Goal: Find specific page/section: Locate a particular part of the current website

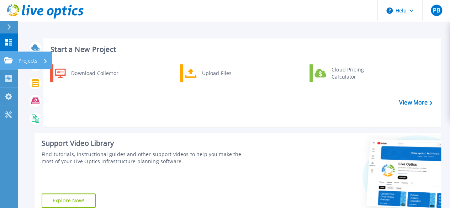
click at [14, 57] on link "Projects Projects" at bounding box center [9, 61] width 18 height 18
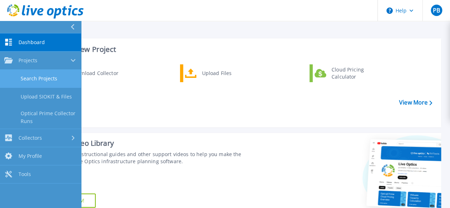
click at [30, 74] on link "Search Projects" at bounding box center [40, 79] width 81 height 18
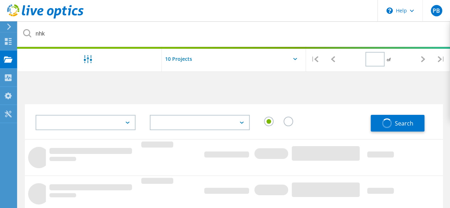
type input "1"
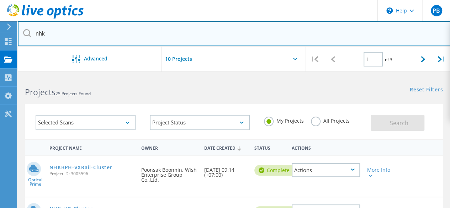
click at [56, 32] on input "nhk" at bounding box center [234, 33] width 433 height 25
drag, startPoint x: 50, startPoint y: 34, endPoint x: 9, endPoint y: 25, distance: 41.9
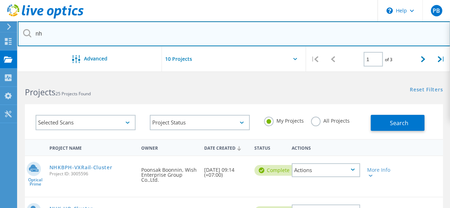
type input "n"
type input "teijin"
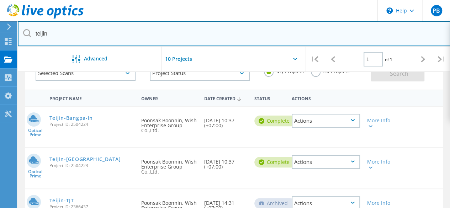
scroll to position [71, 0]
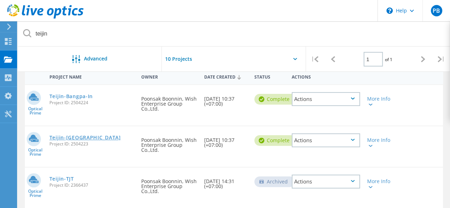
click at [71, 138] on link "Teijin-[GEOGRAPHIC_DATA]" at bounding box center [85, 137] width 72 height 5
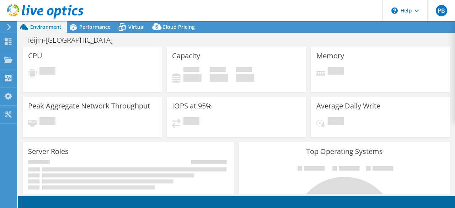
select select "[GEOGRAPHIC_DATA]"
select select "USD"
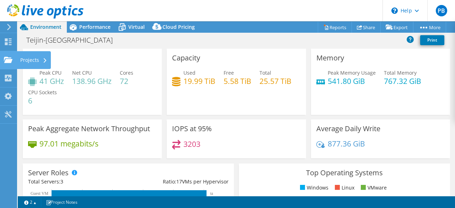
click at [12, 58] on icon at bounding box center [8, 60] width 9 height 7
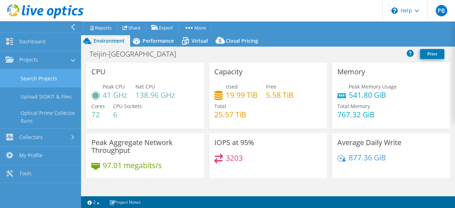
click at [42, 74] on link "Search Projects" at bounding box center [40, 78] width 81 height 18
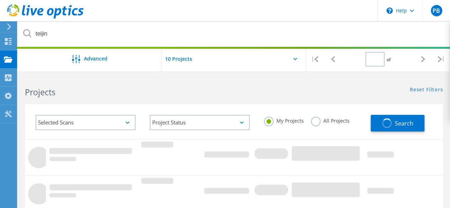
type input "1"
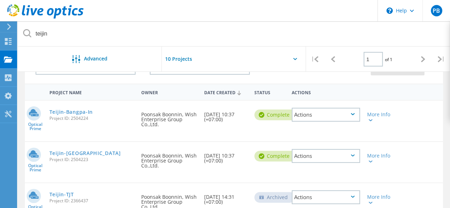
scroll to position [71, 0]
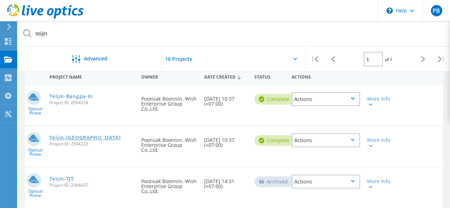
click at [83, 138] on link "Teijin-[GEOGRAPHIC_DATA]" at bounding box center [85, 137] width 72 height 5
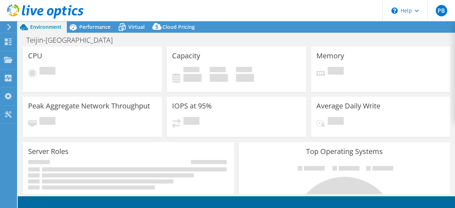
select select "[GEOGRAPHIC_DATA]"
select select "USD"
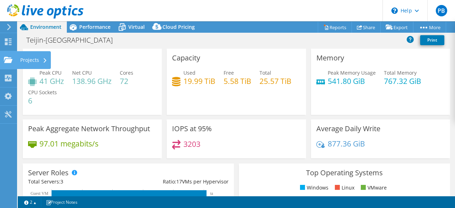
click at [9, 57] on icon at bounding box center [8, 60] width 9 height 7
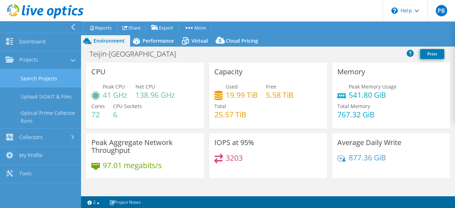
click at [50, 81] on link "Search Projects" at bounding box center [40, 78] width 81 height 18
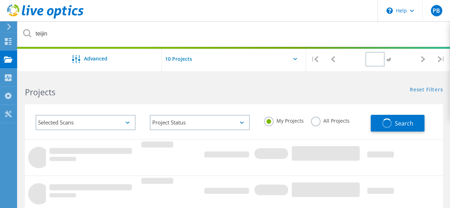
type input "1"
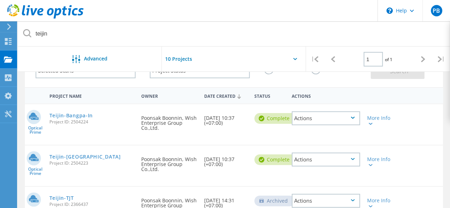
scroll to position [71, 0]
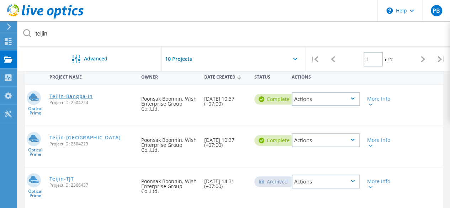
click at [73, 96] on link "Teijin-Bangpa-In" at bounding box center [70, 96] width 43 height 5
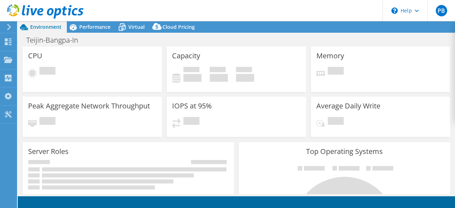
select select "[GEOGRAPHIC_DATA]"
select select "USD"
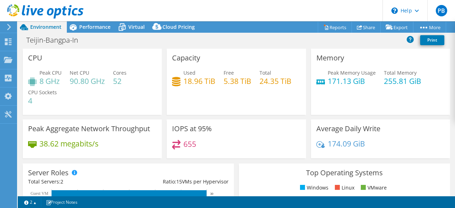
click at [316, 13] on header "PB End User Poonsak Boonnin [EMAIL_ADDRESS][DOMAIN_NAME] Wish Enterprise Group …" at bounding box center [227, 10] width 455 height 21
drag, startPoint x: 196, startPoint y: 113, endPoint x: 114, endPoint y: 0, distance: 140.3
click at [196, 113] on div "Capacity Used 18.96 TiB Free 5.38 TiB Total 24.35 TiB" at bounding box center [236, 82] width 139 height 66
click at [22, 60] on div "Projects" at bounding box center [34, 60] width 34 height 18
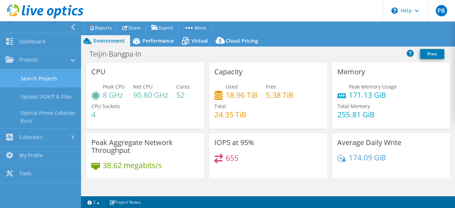
click at [38, 76] on link "Search Projects" at bounding box center [40, 78] width 81 height 18
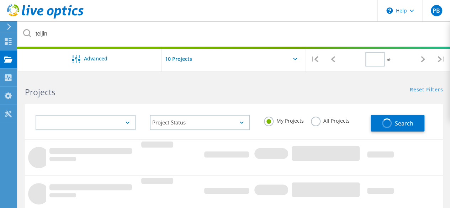
type input "1"
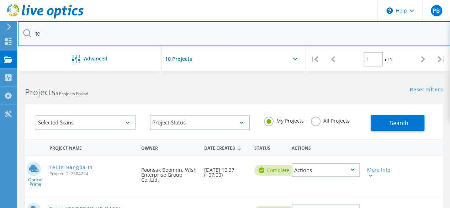
type input "t"
type input "qcon"
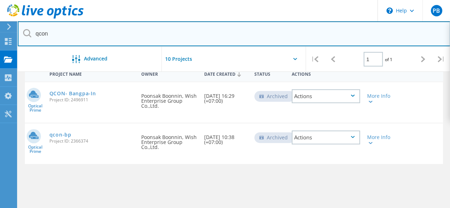
scroll to position [36, 0]
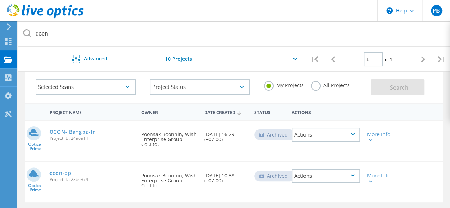
click at [309, 132] on div "Actions" at bounding box center [326, 135] width 68 height 14
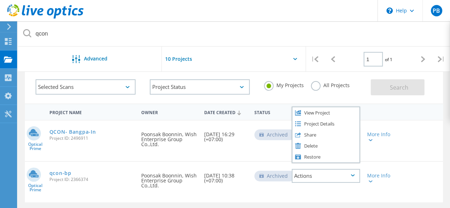
drag, startPoint x: 130, startPoint y: 137, endPoint x: 61, endPoint y: 127, distance: 69.8
click at [130, 137] on span "Project ID: 2496911" at bounding box center [91, 138] width 85 height 4
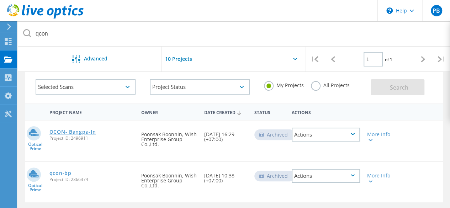
click at [68, 131] on link "QCON- Bangpa-In" at bounding box center [72, 132] width 47 height 5
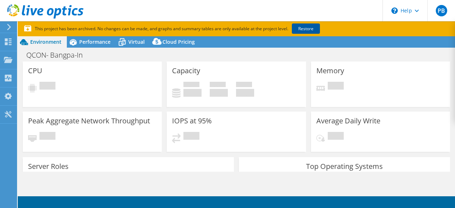
click at [306, 33] on link "Restore" at bounding box center [306, 28] width 28 height 10
select select "USD"
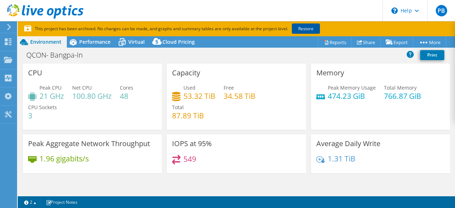
click at [308, 30] on link "Restore" at bounding box center [306, 28] width 28 height 10
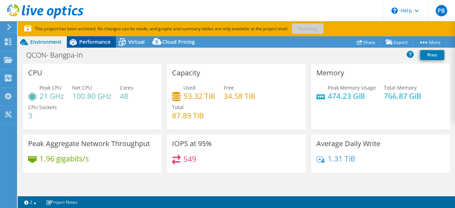
click at [81, 42] on span "Performance" at bounding box center [94, 41] width 31 height 7
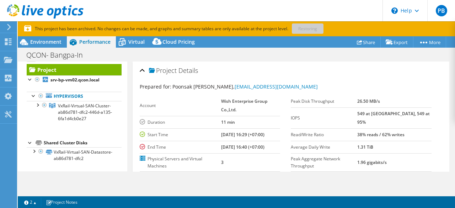
scroll to position [18, 0]
click at [34, 149] on div at bounding box center [33, 150] width 7 height 7
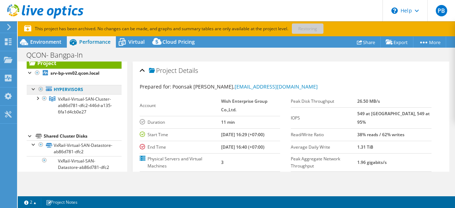
scroll to position [0, 0]
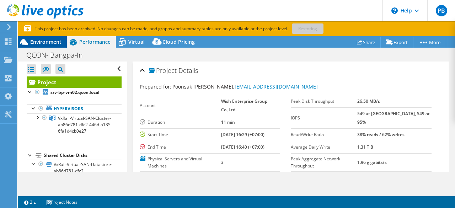
click at [42, 47] on div "Environment" at bounding box center [42, 41] width 49 height 11
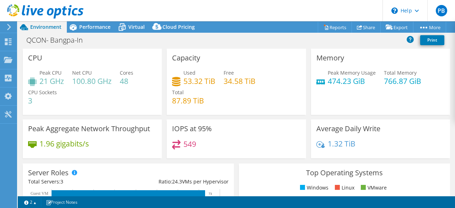
click at [294, 133] on div "IOPS at 95% 549" at bounding box center [236, 139] width 139 height 39
